Goal: Information Seeking & Learning: Find specific fact

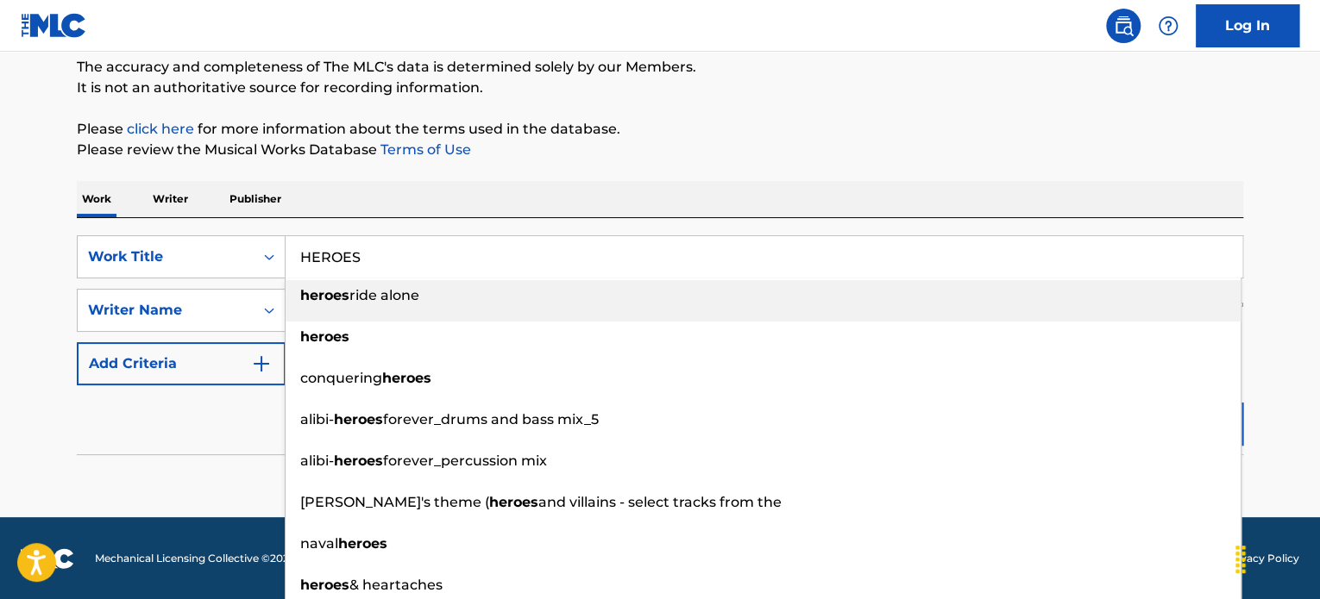
drag, startPoint x: 485, startPoint y: 303, endPoint x: 476, endPoint y: 302, distance: 8.7
click at [482, 303] on div "heroes ride alone" at bounding box center [763, 295] width 955 height 31
type input "heroes ride alone"
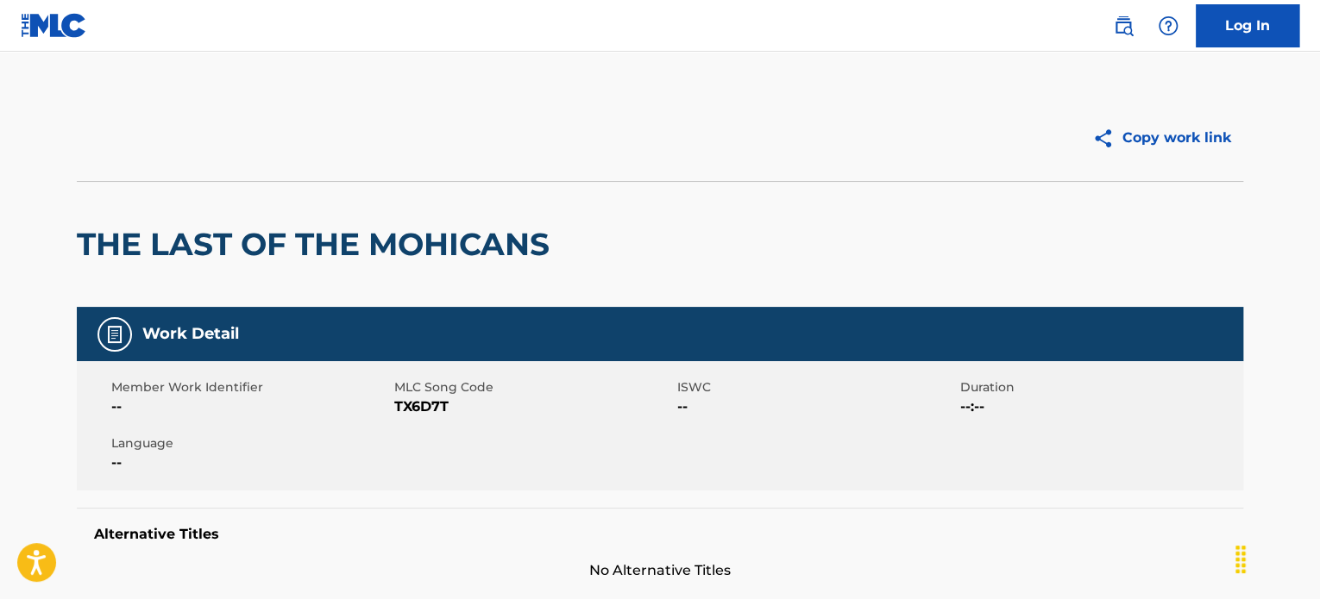
click at [1136, 22] on link at bounding box center [1123, 26] width 35 height 35
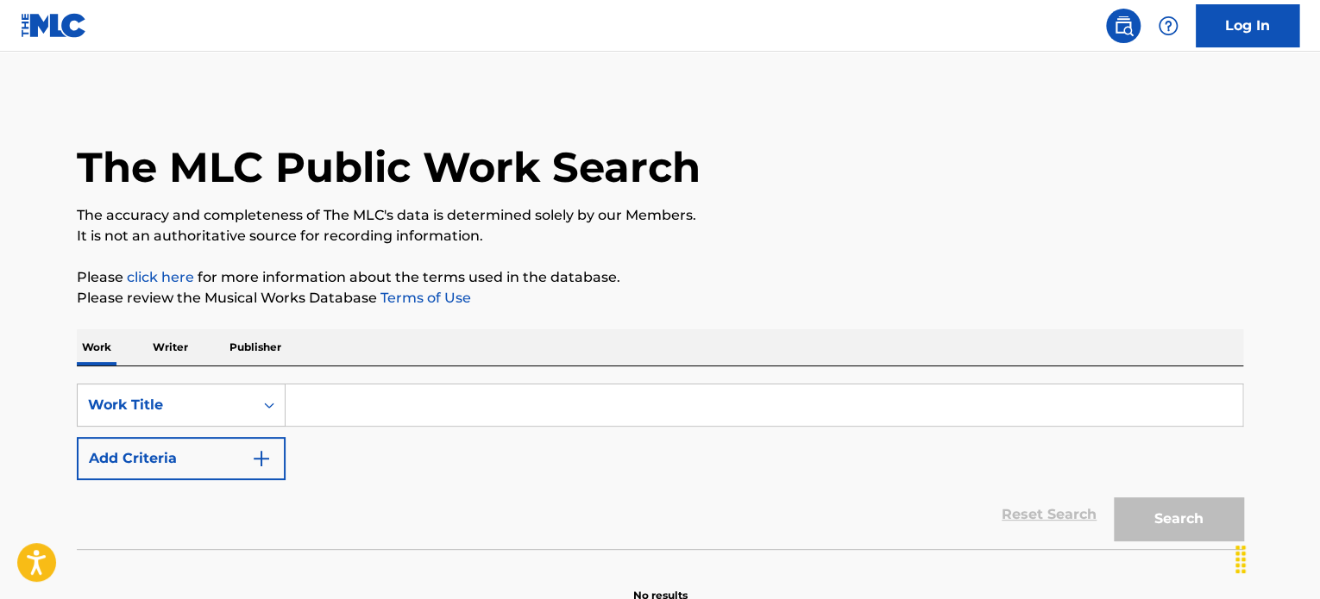
click at [210, 461] on button "Add Criteria" at bounding box center [181, 458] width 209 height 43
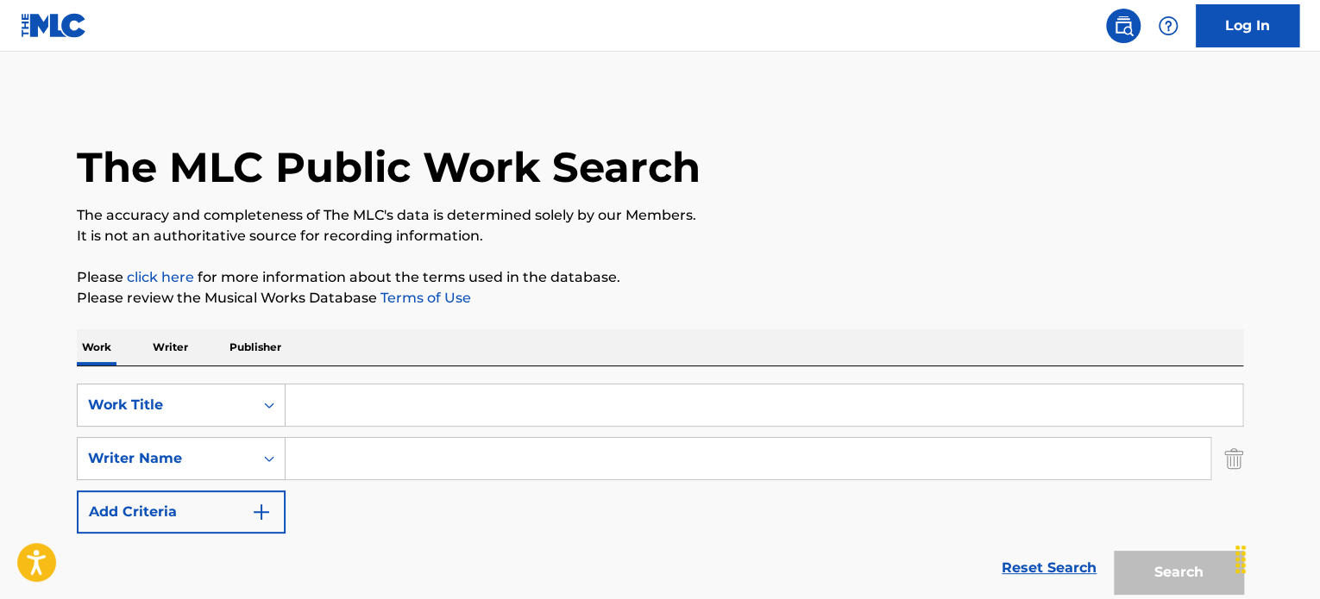
click at [440, 449] on input "Search Form" at bounding box center [748, 458] width 925 height 41
paste input "HEROES"
type input "HEROES"
drag, startPoint x: 391, startPoint y: 405, endPoint x: 307, endPoint y: 403, distance: 83.7
click at [363, 402] on input "Search Form" at bounding box center [764, 405] width 957 height 41
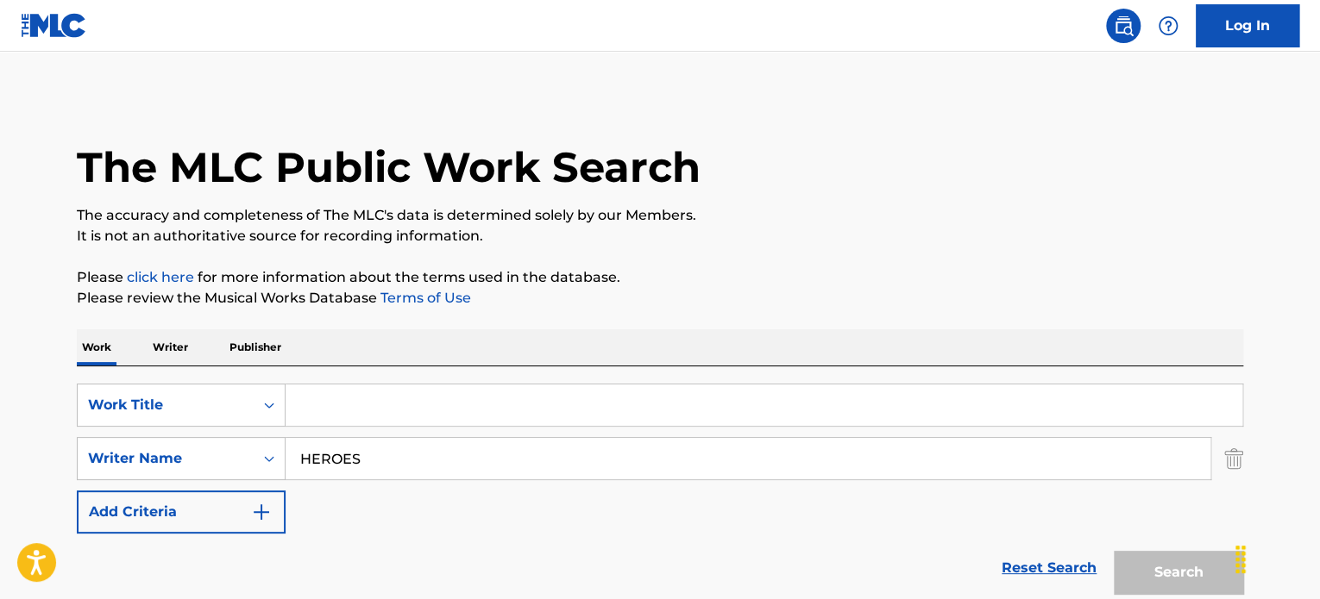
paste input "HEROES"
type input "HEROES"
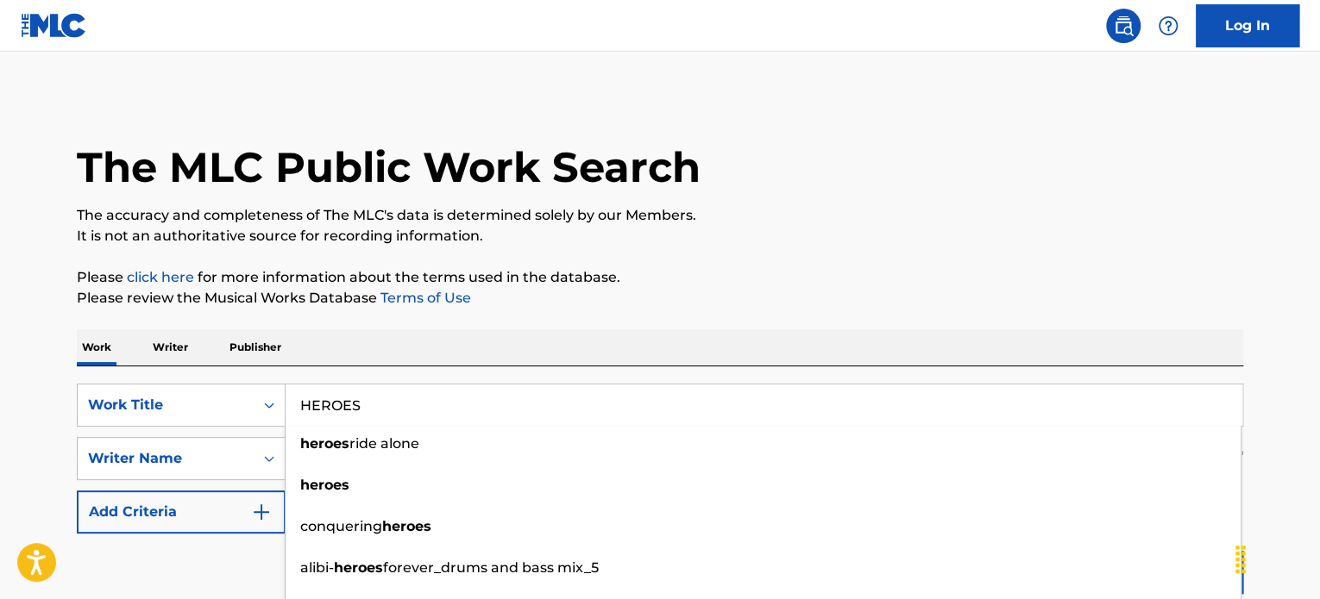
click at [176, 547] on div "Reset Search Search" at bounding box center [660, 568] width 1166 height 69
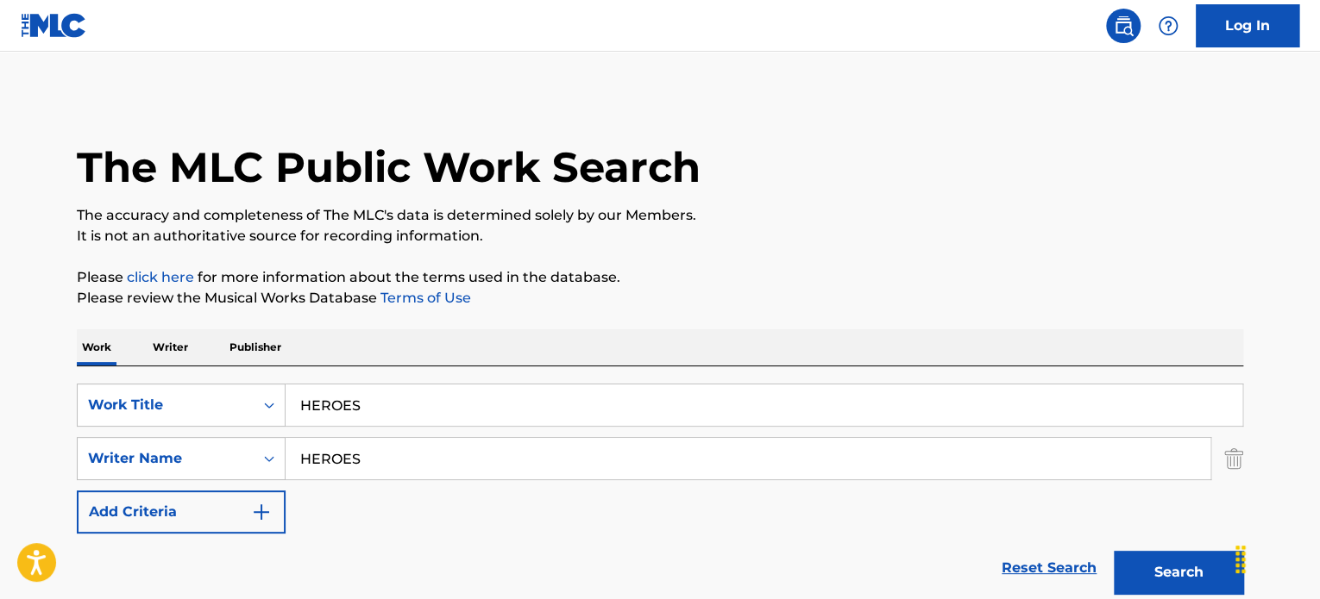
drag, startPoint x: 476, startPoint y: 451, endPoint x: 0, endPoint y: 458, distance: 476.2
click at [104, 459] on div "SearchWithCriteria76e1e240-890d-41ba-ae21-c9b648728394 Writer Name HEROES" at bounding box center [660, 458] width 1166 height 43
paste input "[PERSON_NAME]"
type input "[PERSON_NAME]"
drag, startPoint x: 1143, startPoint y: 582, endPoint x: 862, endPoint y: 474, distance: 301.5
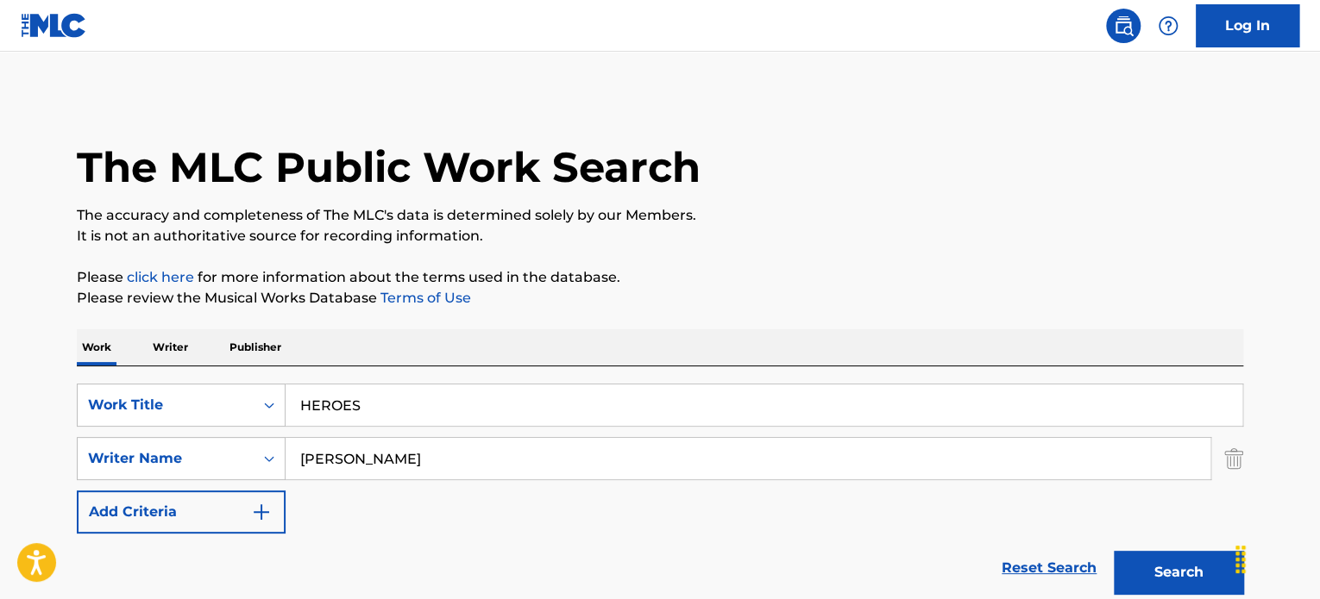
click at [1140, 580] on button "Search" at bounding box center [1178, 572] width 129 height 43
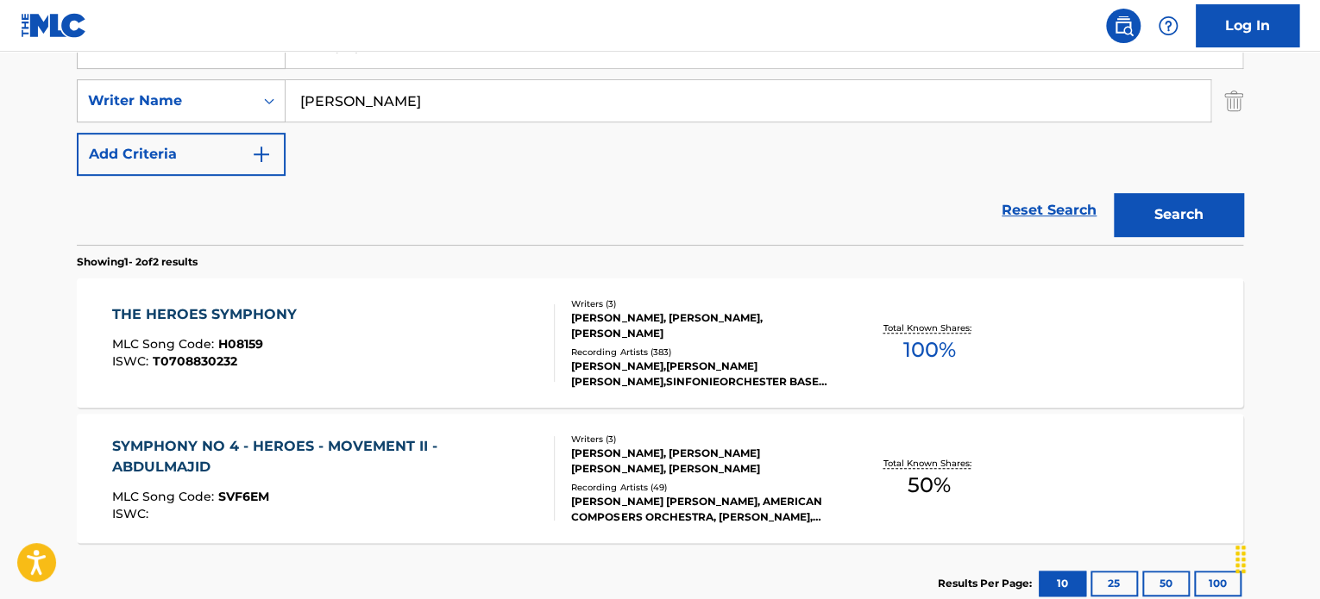
scroll to position [474, 0]
